Goal: Find specific page/section: Find specific page/section

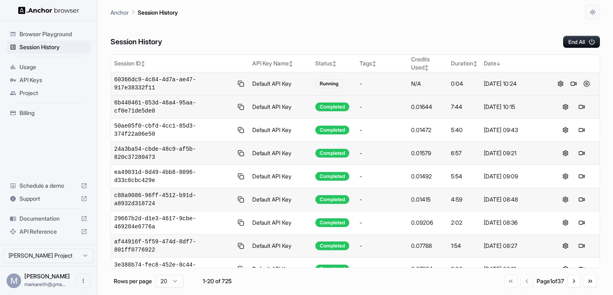
click at [587, 83] on button at bounding box center [587, 84] width 10 height 10
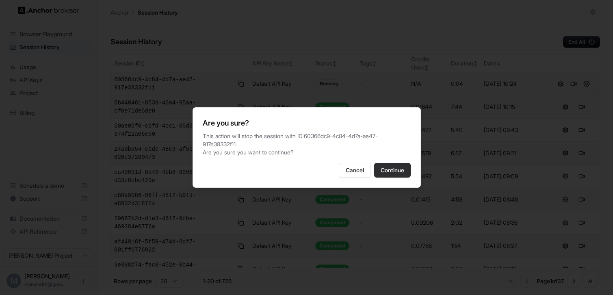
click at [398, 174] on button "Continue" at bounding box center [392, 170] width 37 height 15
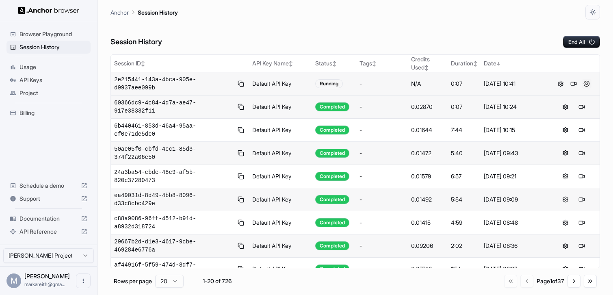
click at [587, 85] on button at bounding box center [587, 84] width 10 height 10
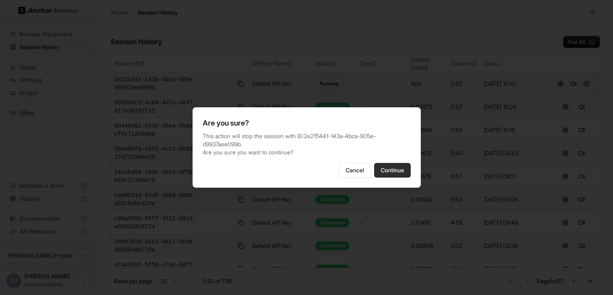
click at [391, 173] on button "Continue" at bounding box center [392, 170] width 37 height 15
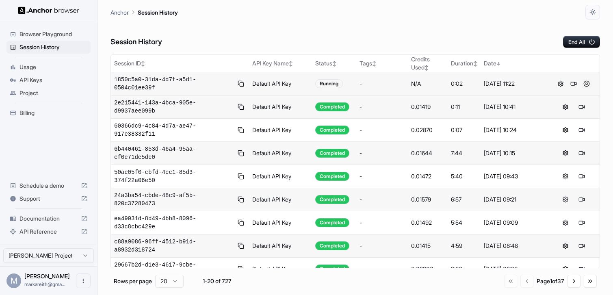
click at [588, 82] on button at bounding box center [587, 84] width 10 height 10
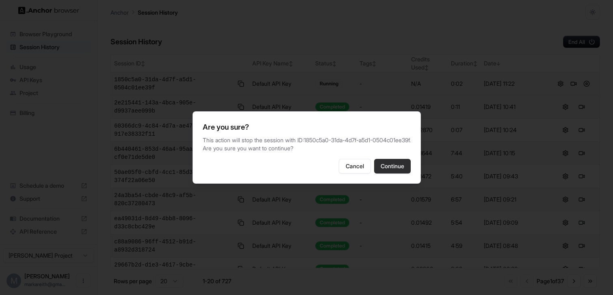
click at [397, 169] on button "Continue" at bounding box center [392, 166] width 37 height 15
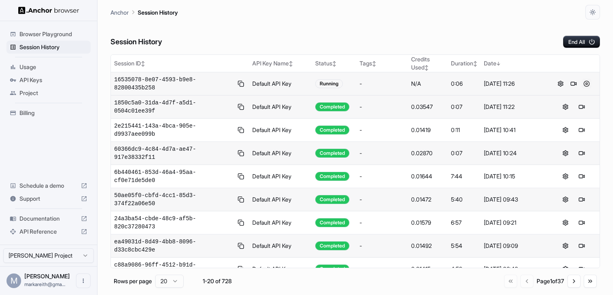
click at [588, 84] on button at bounding box center [587, 84] width 10 height 10
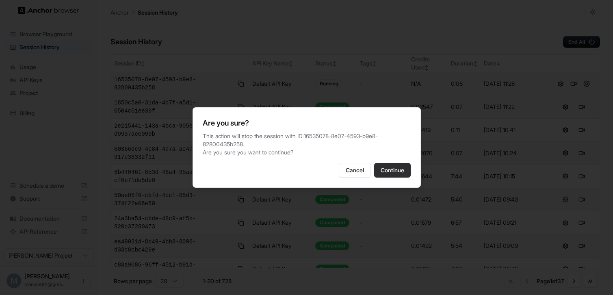
click at [390, 168] on button "Continue" at bounding box center [392, 170] width 37 height 15
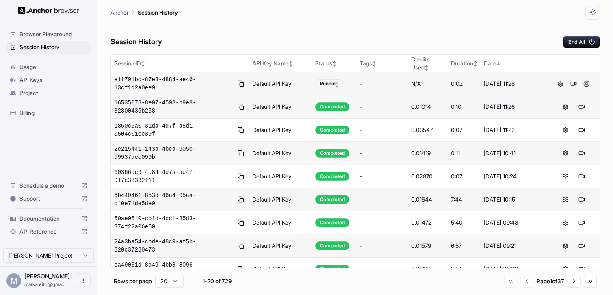
click at [586, 83] on button at bounding box center [587, 84] width 10 height 10
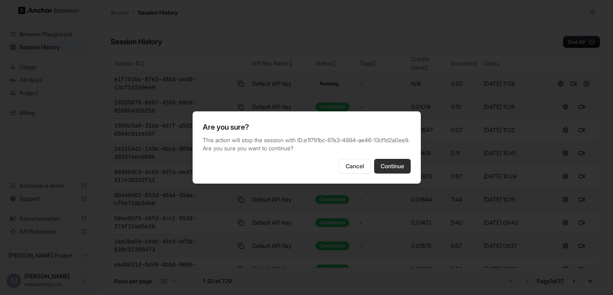
click at [400, 171] on button "Continue" at bounding box center [392, 166] width 37 height 15
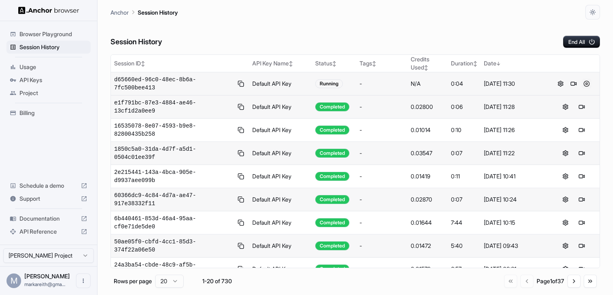
click at [589, 85] on button at bounding box center [587, 84] width 10 height 10
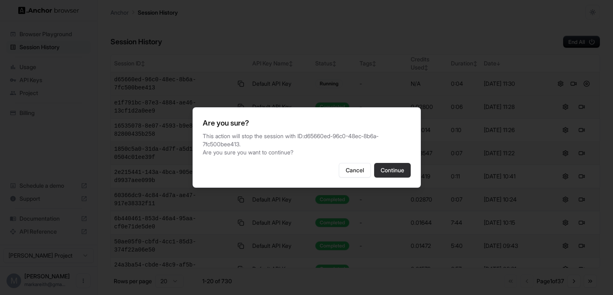
click at [382, 165] on button "Continue" at bounding box center [392, 170] width 37 height 15
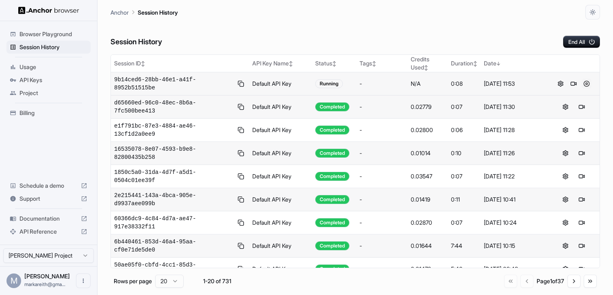
click at [587, 85] on button at bounding box center [587, 84] width 10 height 10
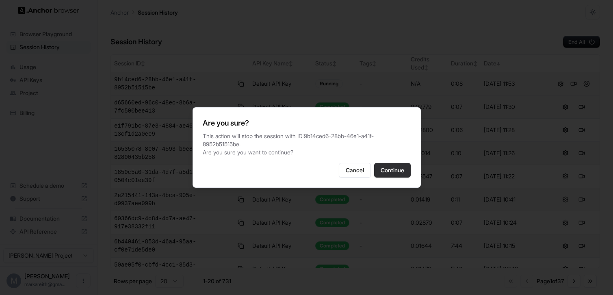
click at [387, 170] on button "Continue" at bounding box center [392, 170] width 37 height 15
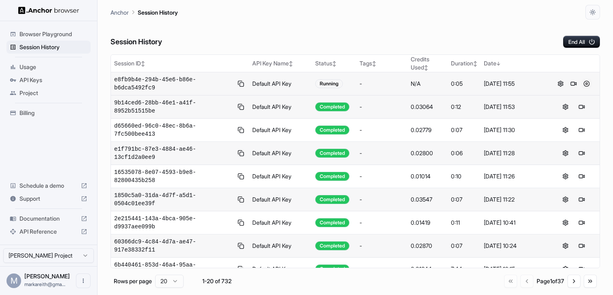
click at [588, 85] on button at bounding box center [587, 84] width 10 height 10
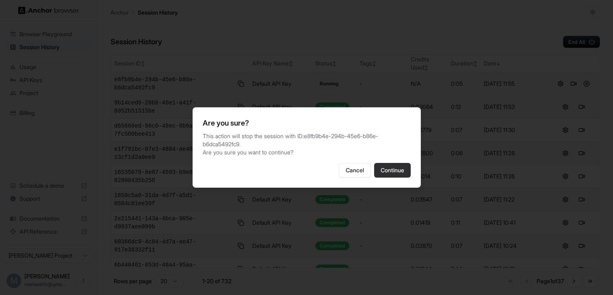
click at [400, 178] on button "Continue" at bounding box center [392, 170] width 37 height 15
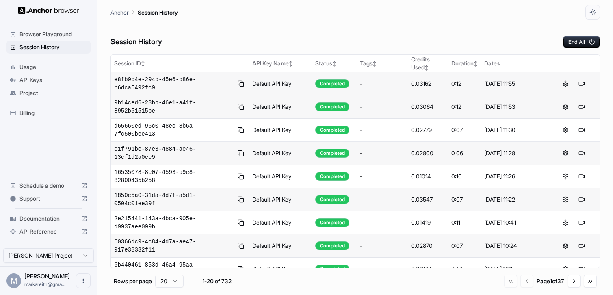
click at [59, 222] on span "Documentation" at bounding box center [49, 219] width 58 height 8
click at [587, 85] on button at bounding box center [587, 84] width 10 height 10
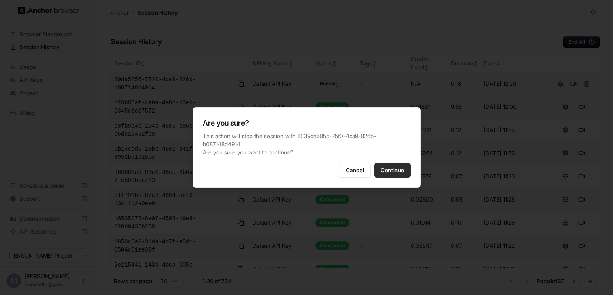
click at [395, 170] on button "Continue" at bounding box center [392, 170] width 37 height 15
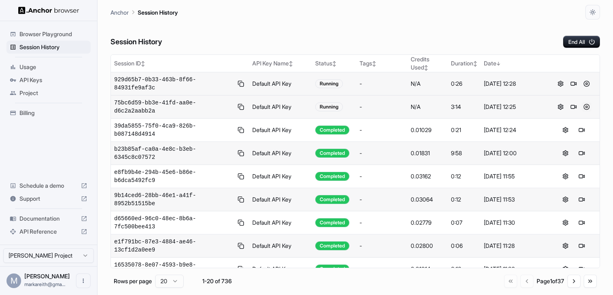
click at [587, 108] on button at bounding box center [587, 107] width 10 height 10
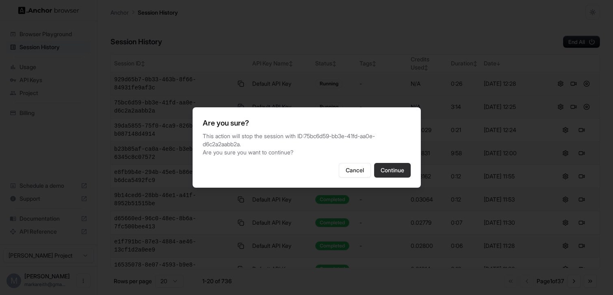
click at [397, 175] on button "Continue" at bounding box center [392, 170] width 37 height 15
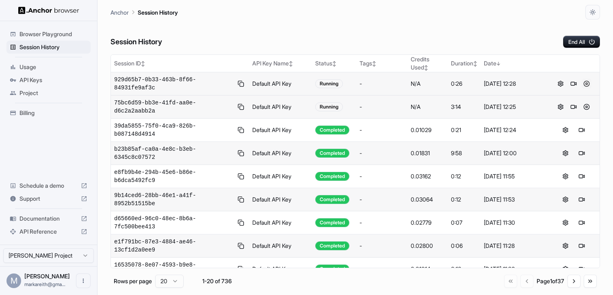
click at [590, 85] on button at bounding box center [587, 84] width 10 height 10
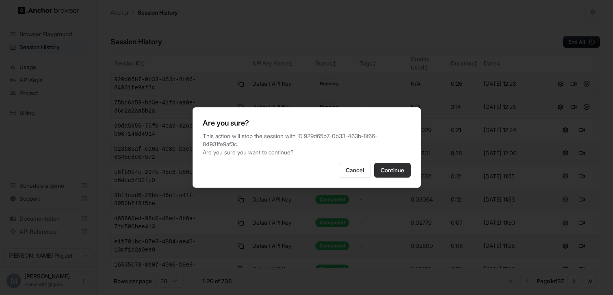
click at [402, 174] on button "Continue" at bounding box center [392, 170] width 37 height 15
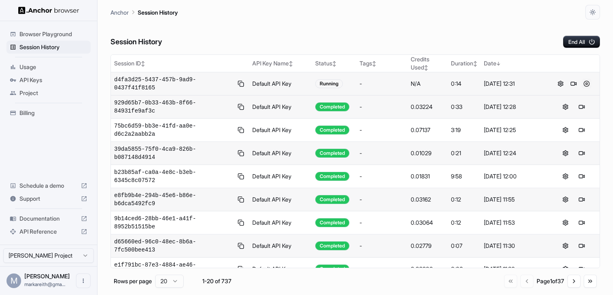
click at [588, 85] on button at bounding box center [587, 84] width 10 height 10
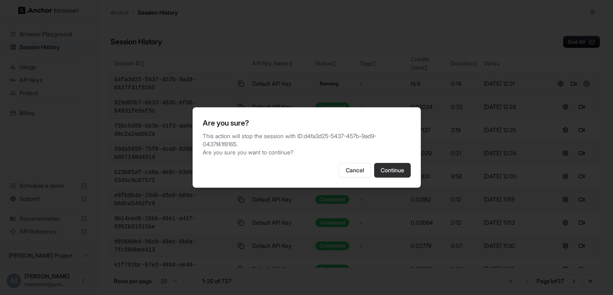
click at [406, 170] on button "Continue" at bounding box center [392, 170] width 37 height 15
